Goal: Find specific page/section: Find specific page/section

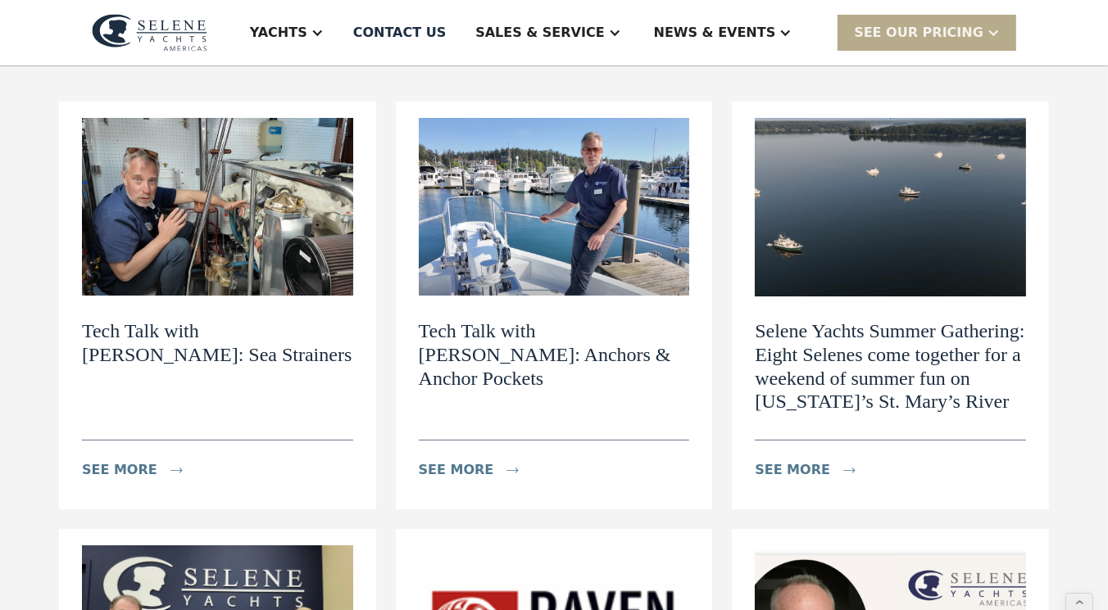
scroll to position [172, 0]
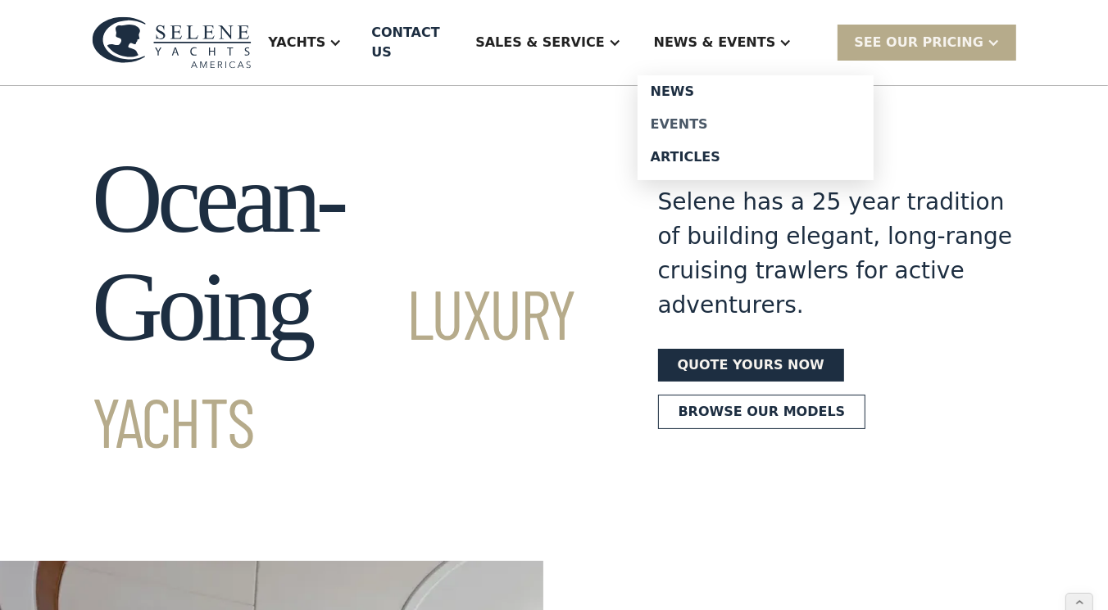
click at [729, 118] on div "Events" at bounding box center [756, 124] width 210 height 13
